Goal: Task Accomplishment & Management: Use online tool/utility

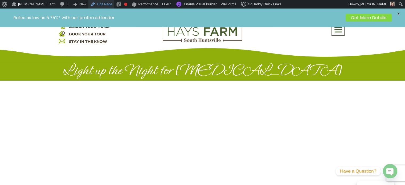
click at [88, 6] on link "Edit Page" at bounding box center [101, 4] width 26 height 9
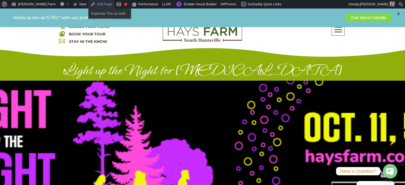
click at [88, 6] on link "Edit Page" at bounding box center [101, 4] width 26 height 9
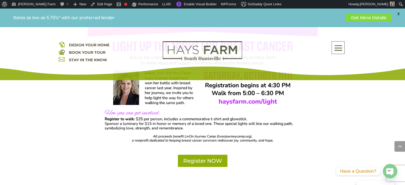
scroll to position [373, 0]
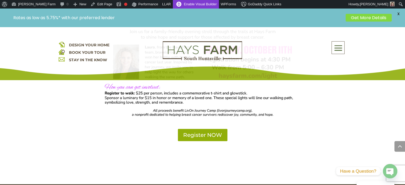
click at [173, 2] on link "Enable Visual Builder" at bounding box center [196, 4] width 46 height 9
